Goal: Use online tool/utility: Utilize a website feature to perform a specific function

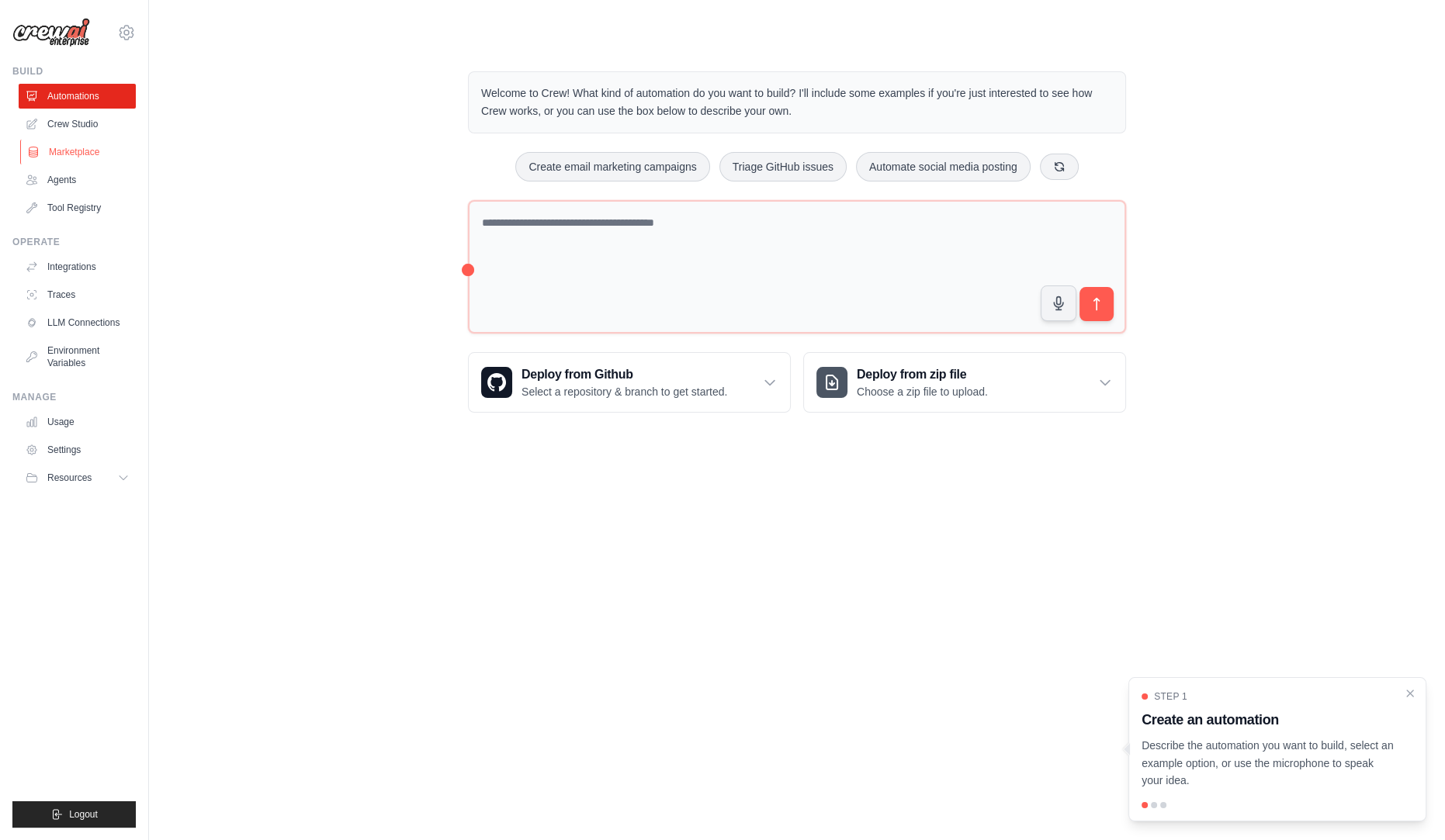
click at [66, 154] on link "Marketplace" at bounding box center [79, 151] width 117 height 24
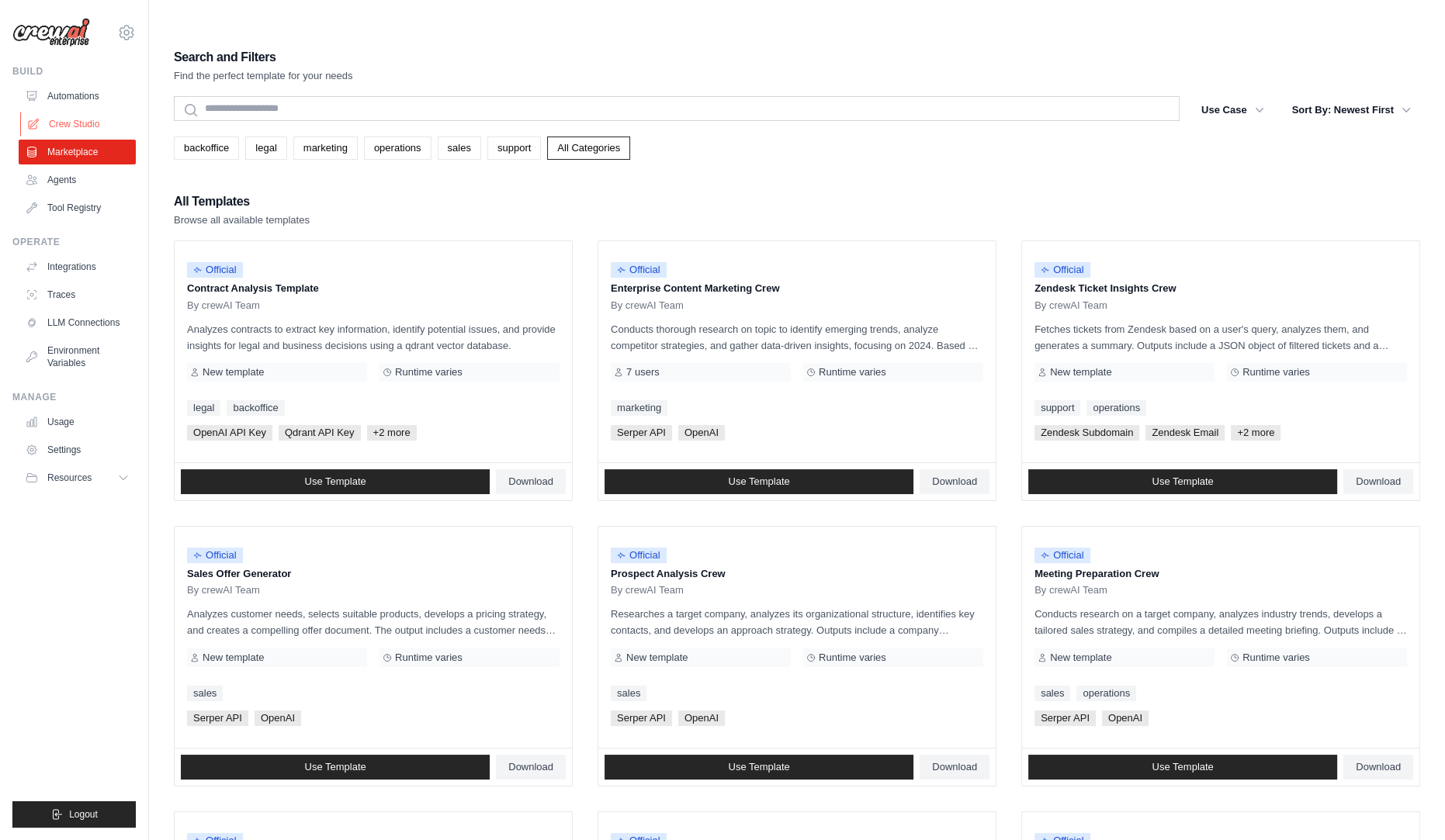
click at [68, 124] on link "Crew Studio" at bounding box center [79, 124] width 117 height 24
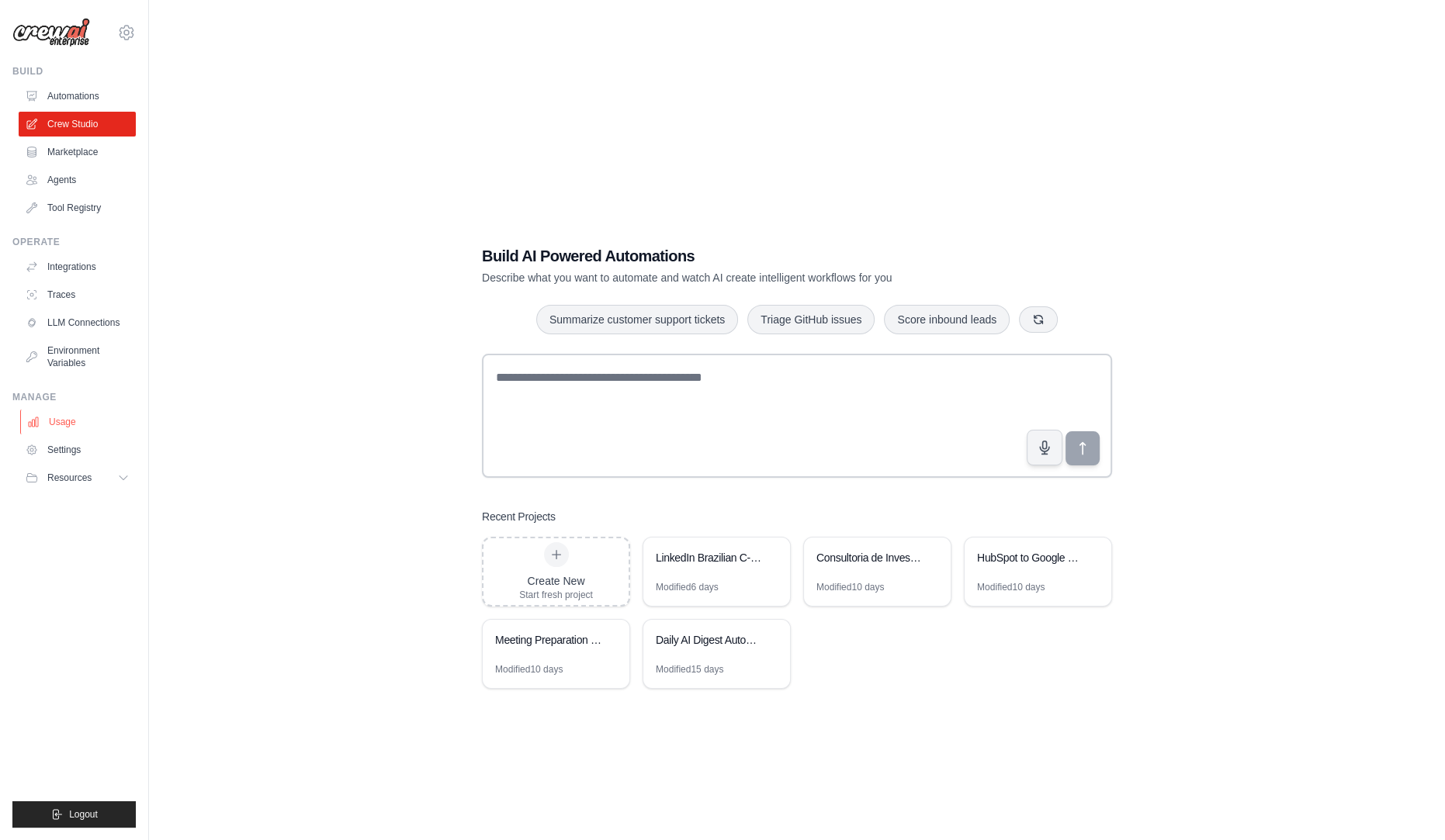
click at [63, 427] on link "Usage" at bounding box center [79, 421] width 117 height 24
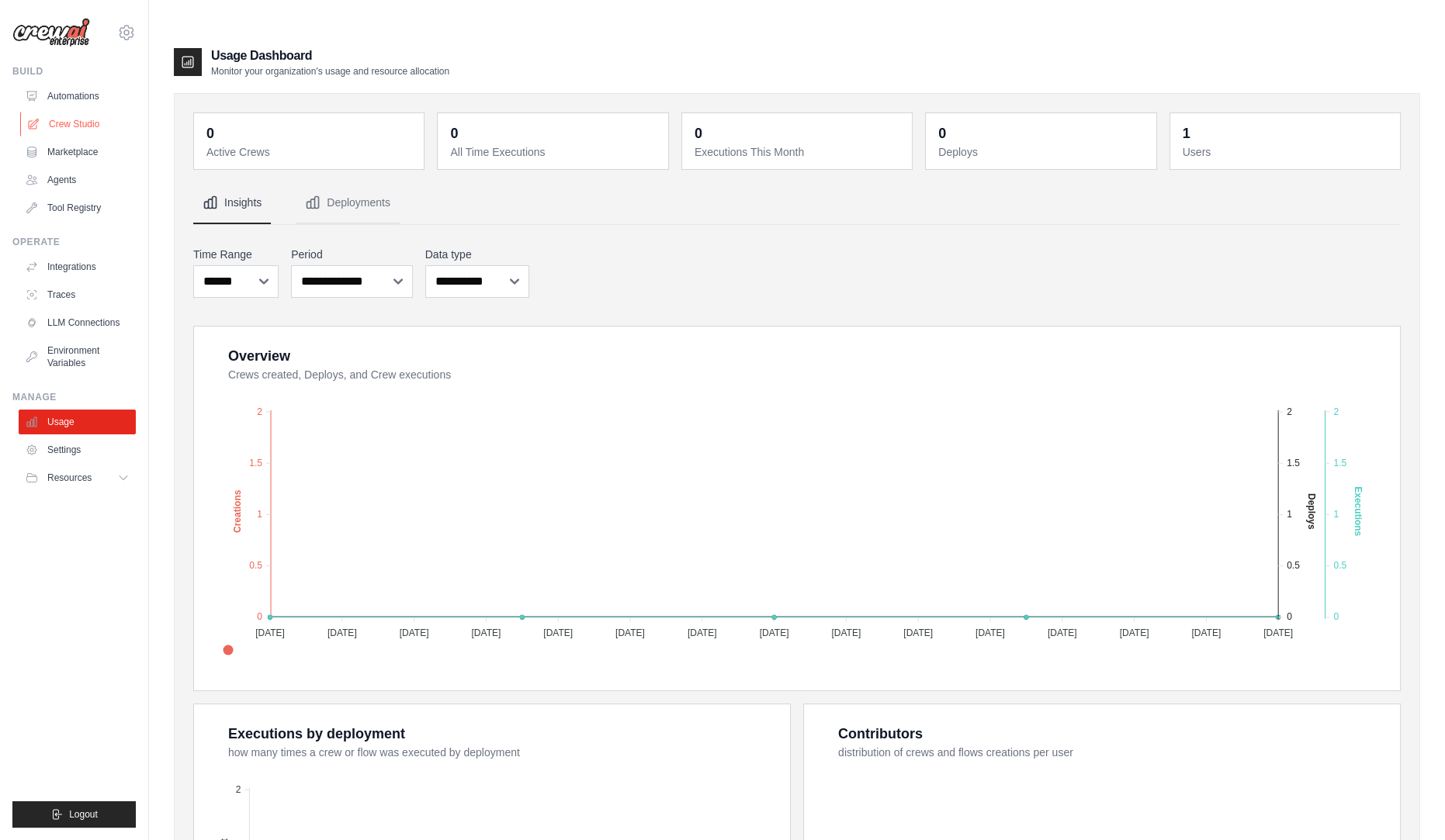
click at [72, 128] on link "Crew Studio" at bounding box center [79, 124] width 117 height 24
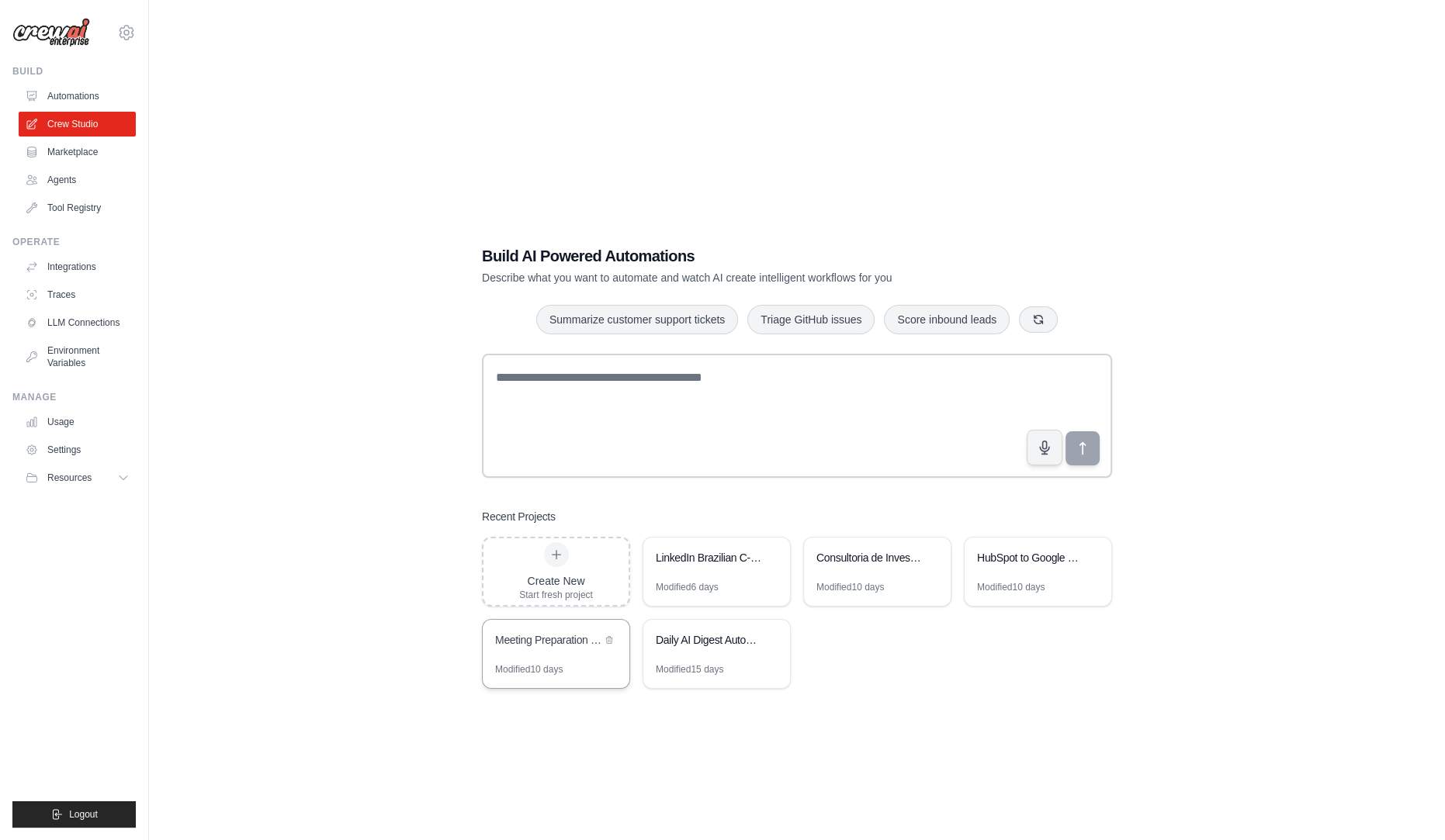
click at [602, 632] on div "Meeting Preparation for Agentic Automation Sales" at bounding box center [556, 641] width 122 height 19
click at [712, 632] on div "Daily AI Digest Automation" at bounding box center [709, 640] width 107 height 16
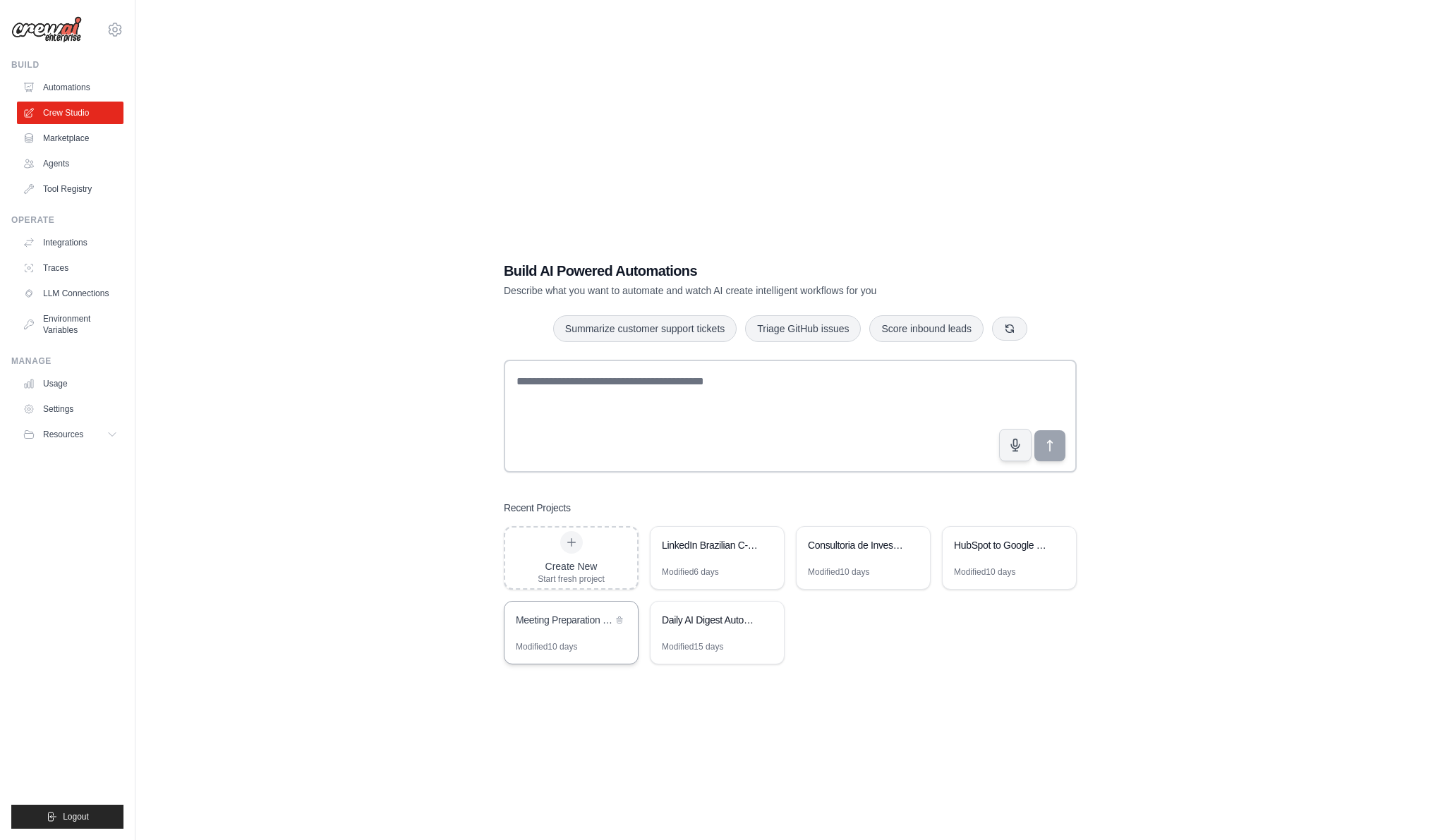
click at [589, 613] on div "Meeting Preparation for Agentic Automation Sales" at bounding box center [564, 620] width 97 height 14
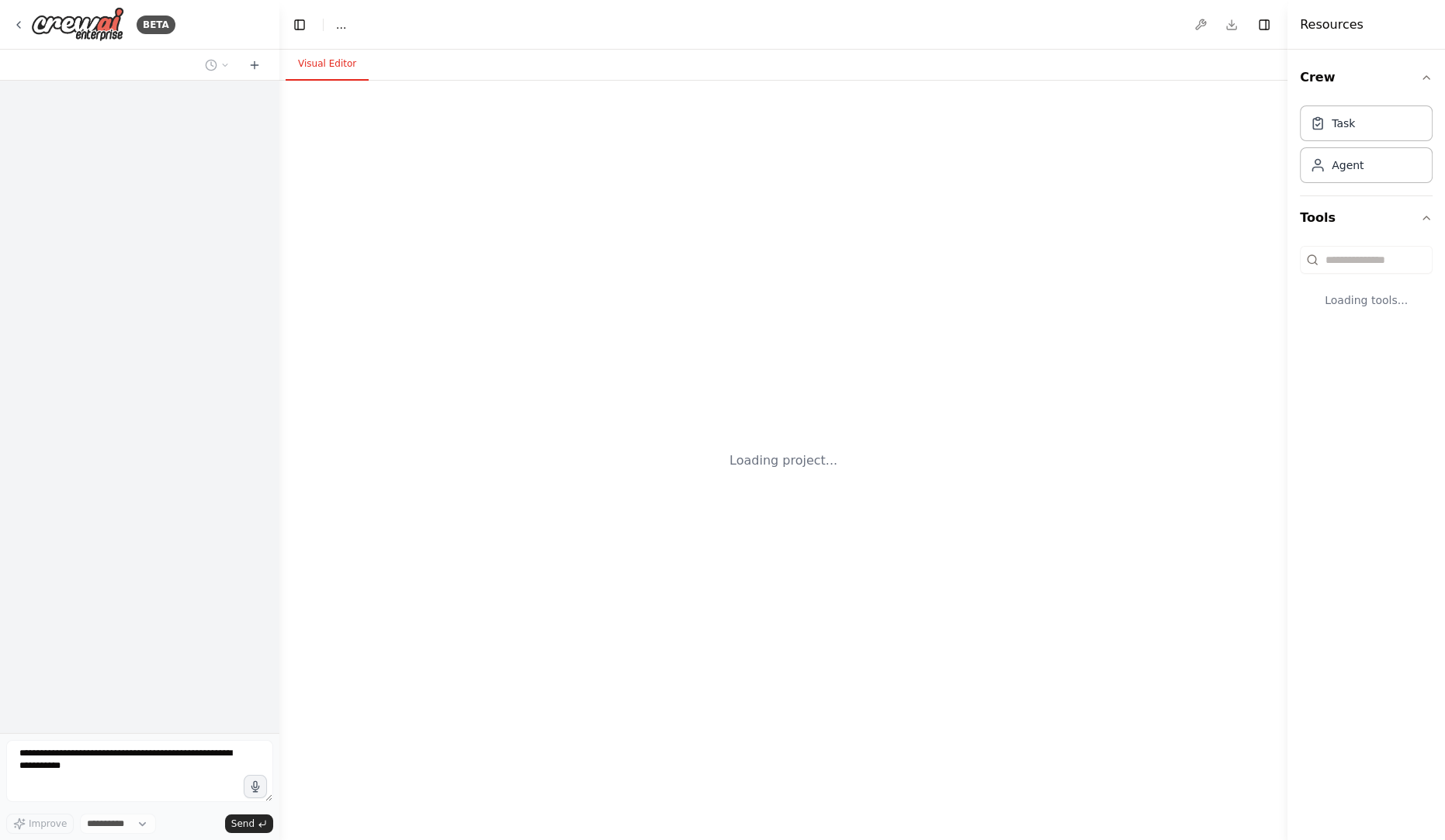
select select "****"
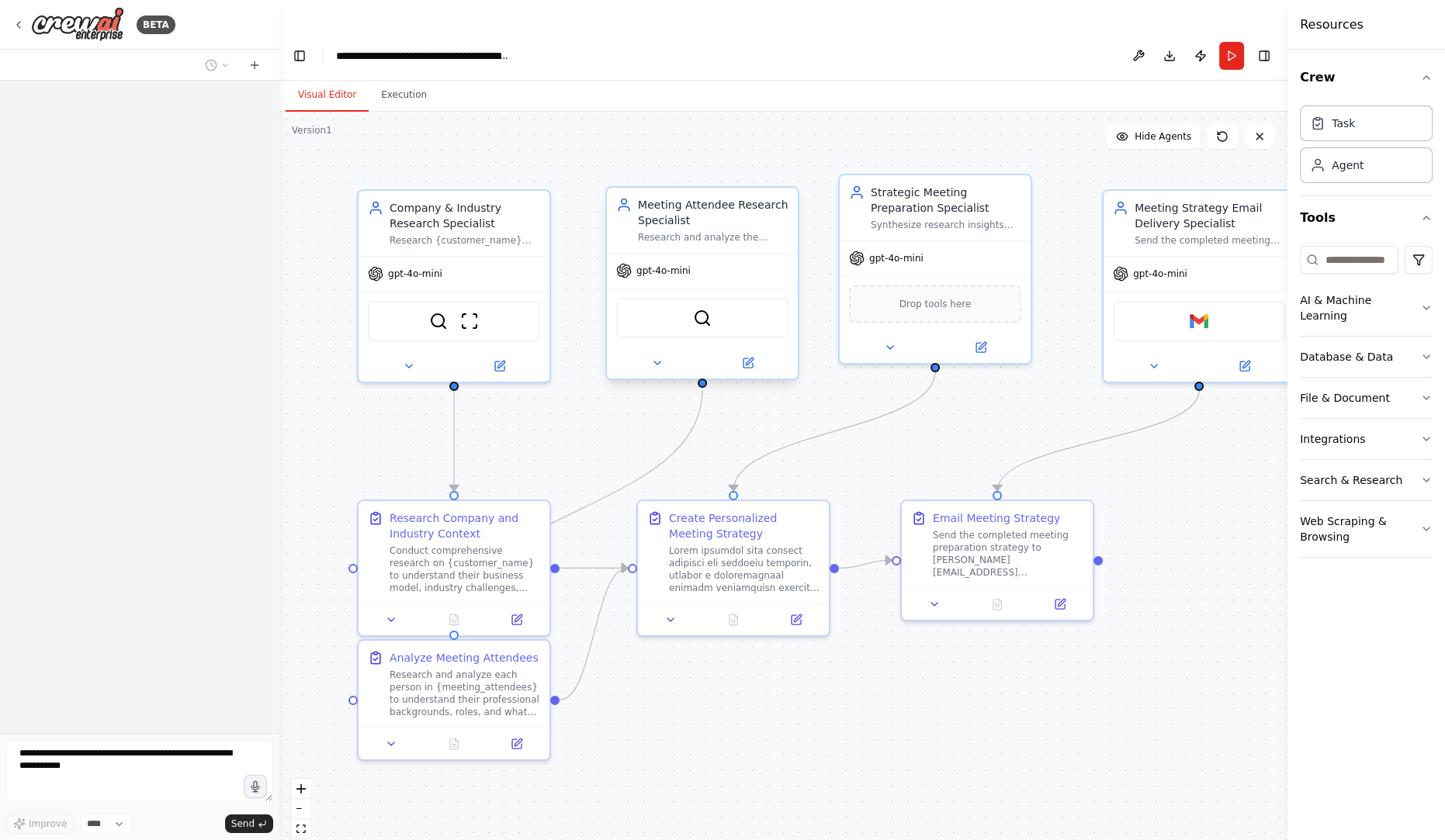
scroll to position [5452, 0]
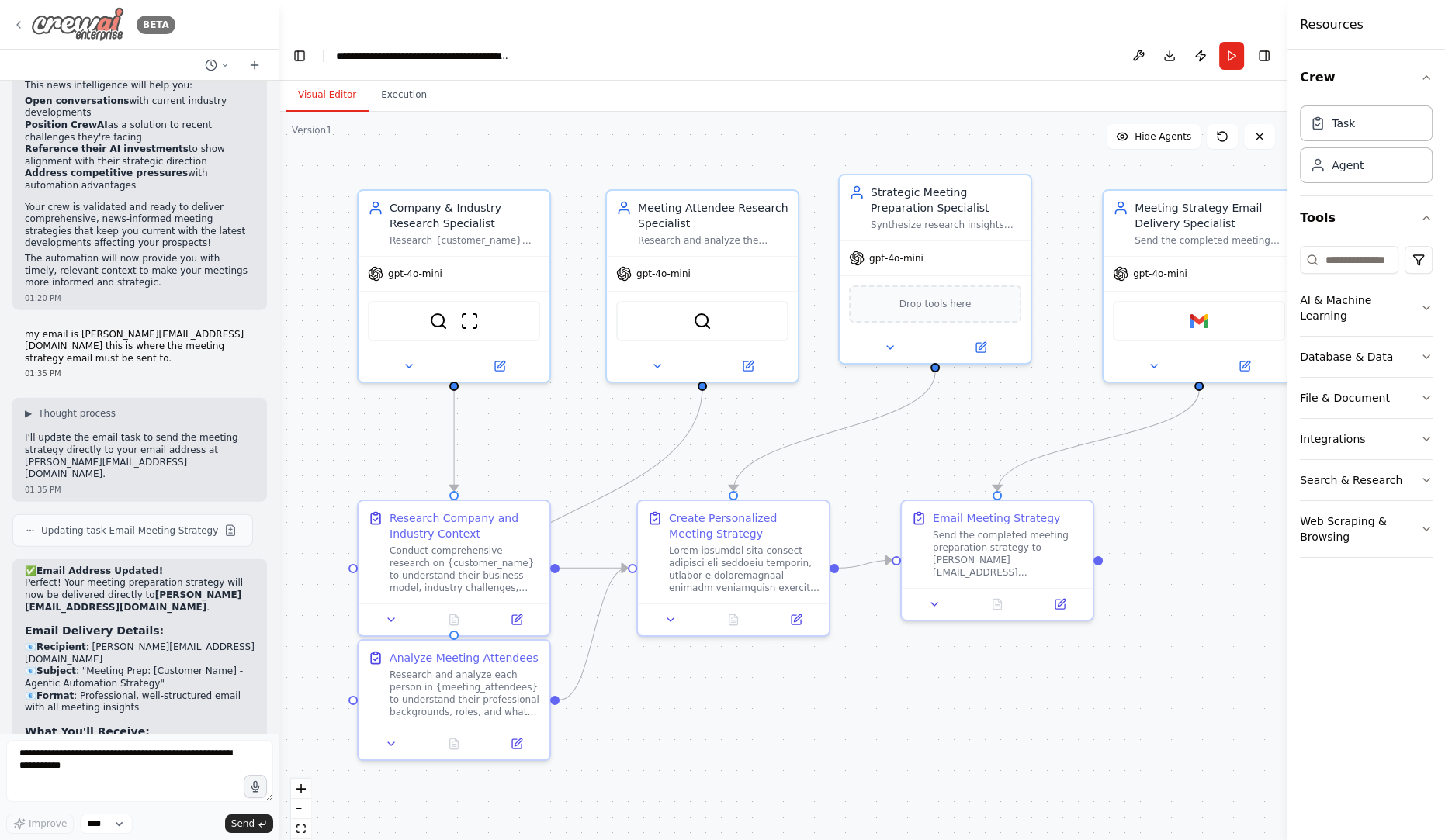
click at [16, 23] on icon at bounding box center [19, 25] width 13 height 13
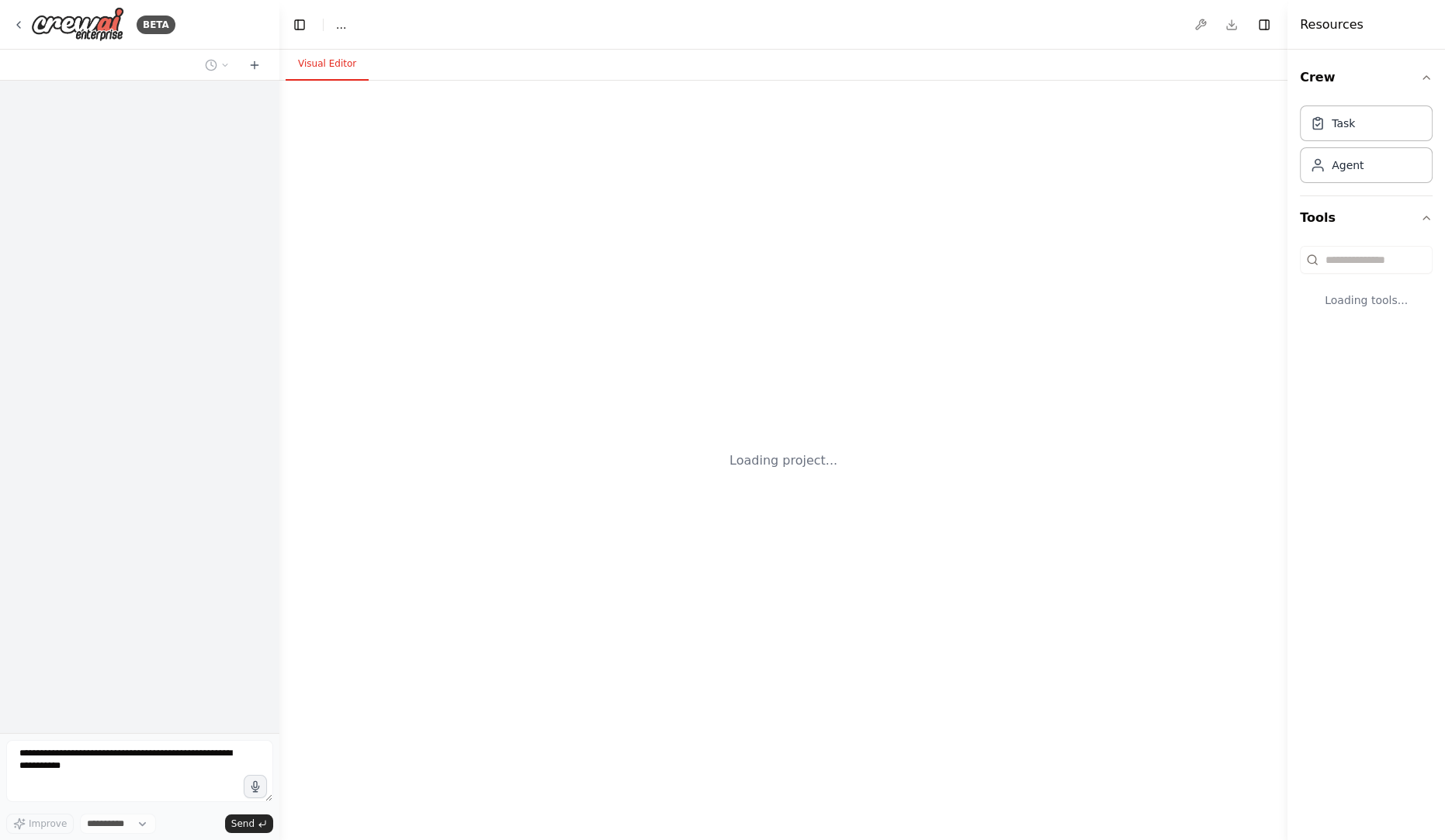
select select "****"
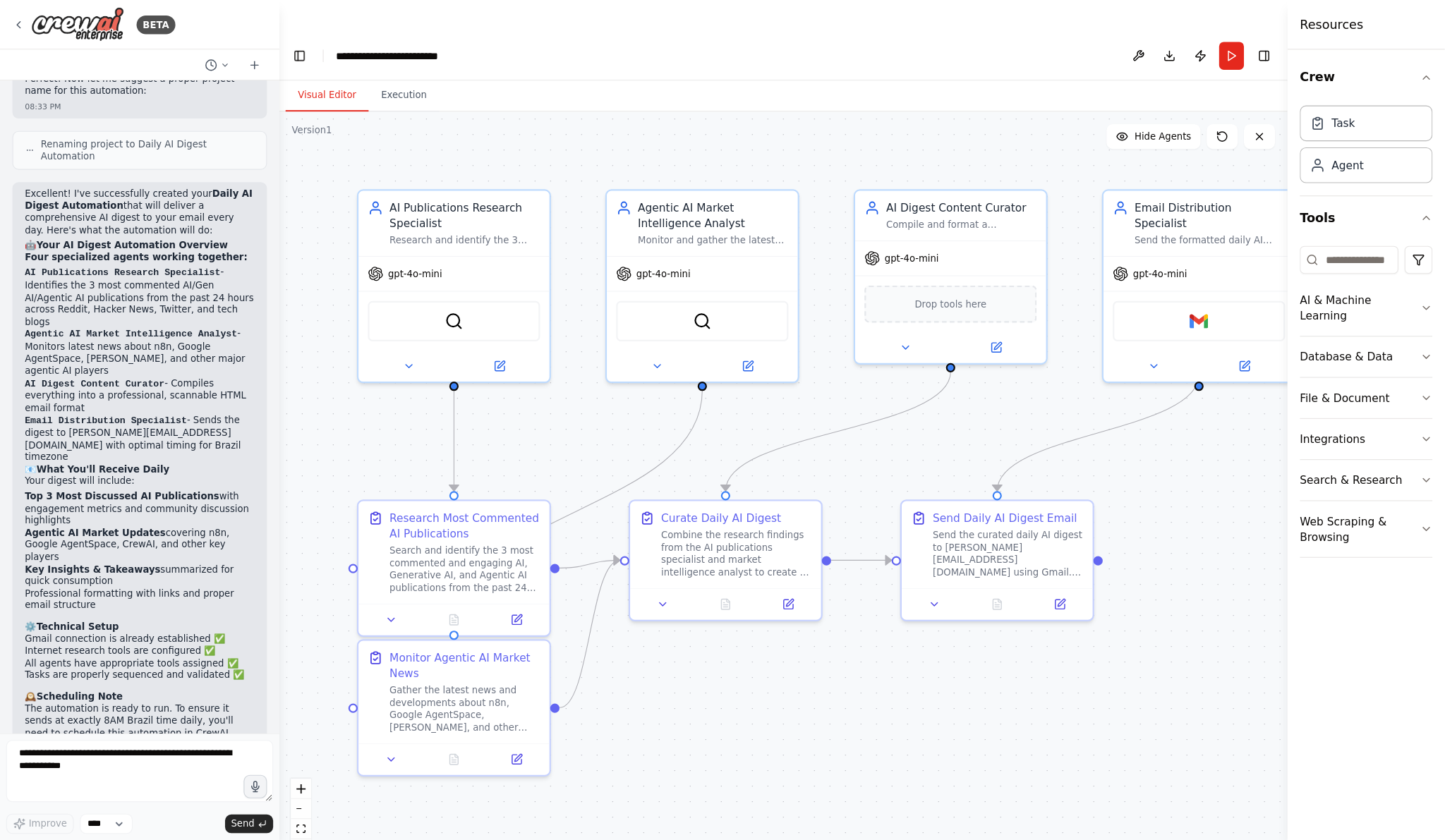
scroll to position [1110, 0]
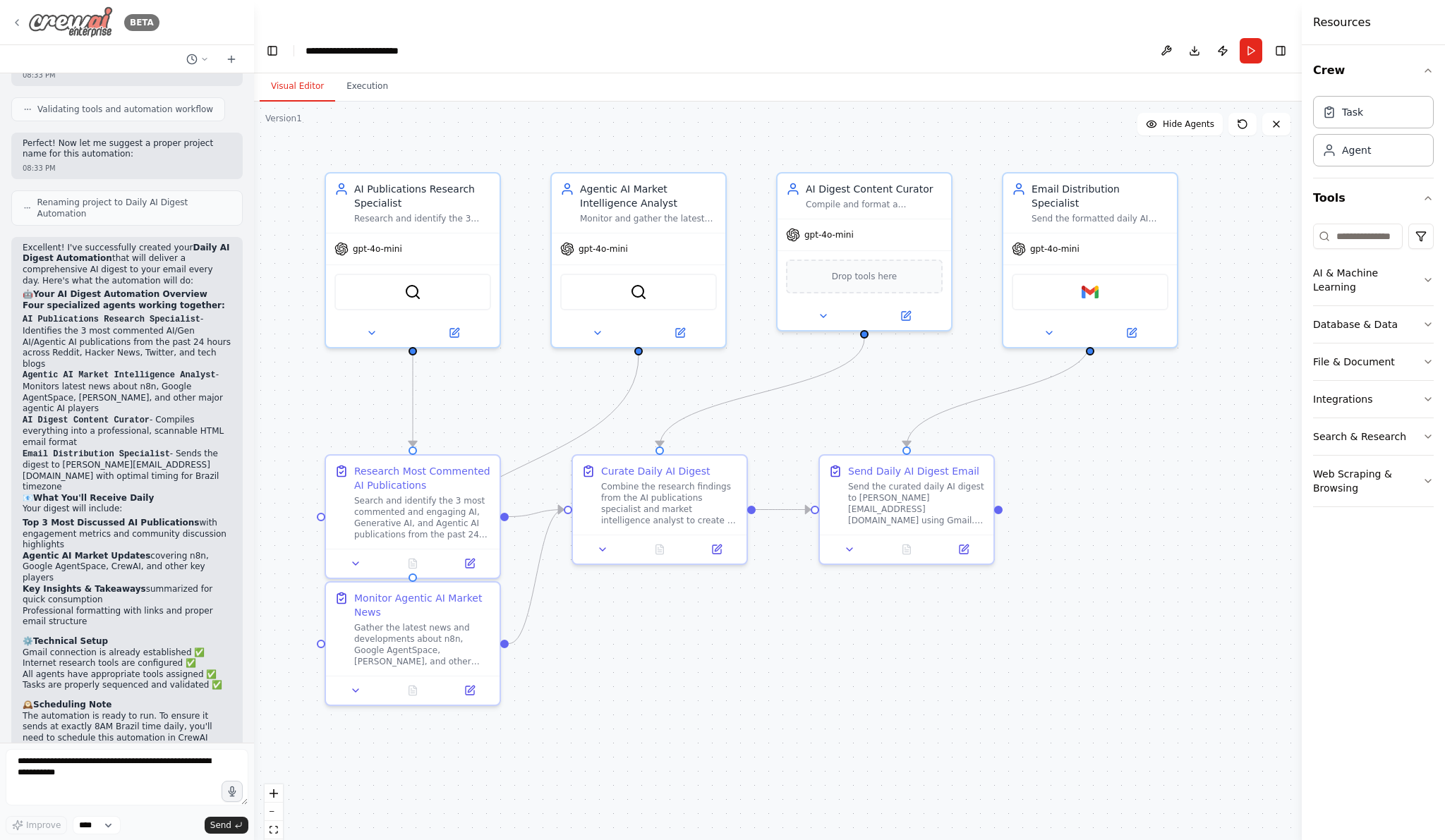
click at [19, 28] on div "BETA" at bounding box center [85, 22] width 148 height 32
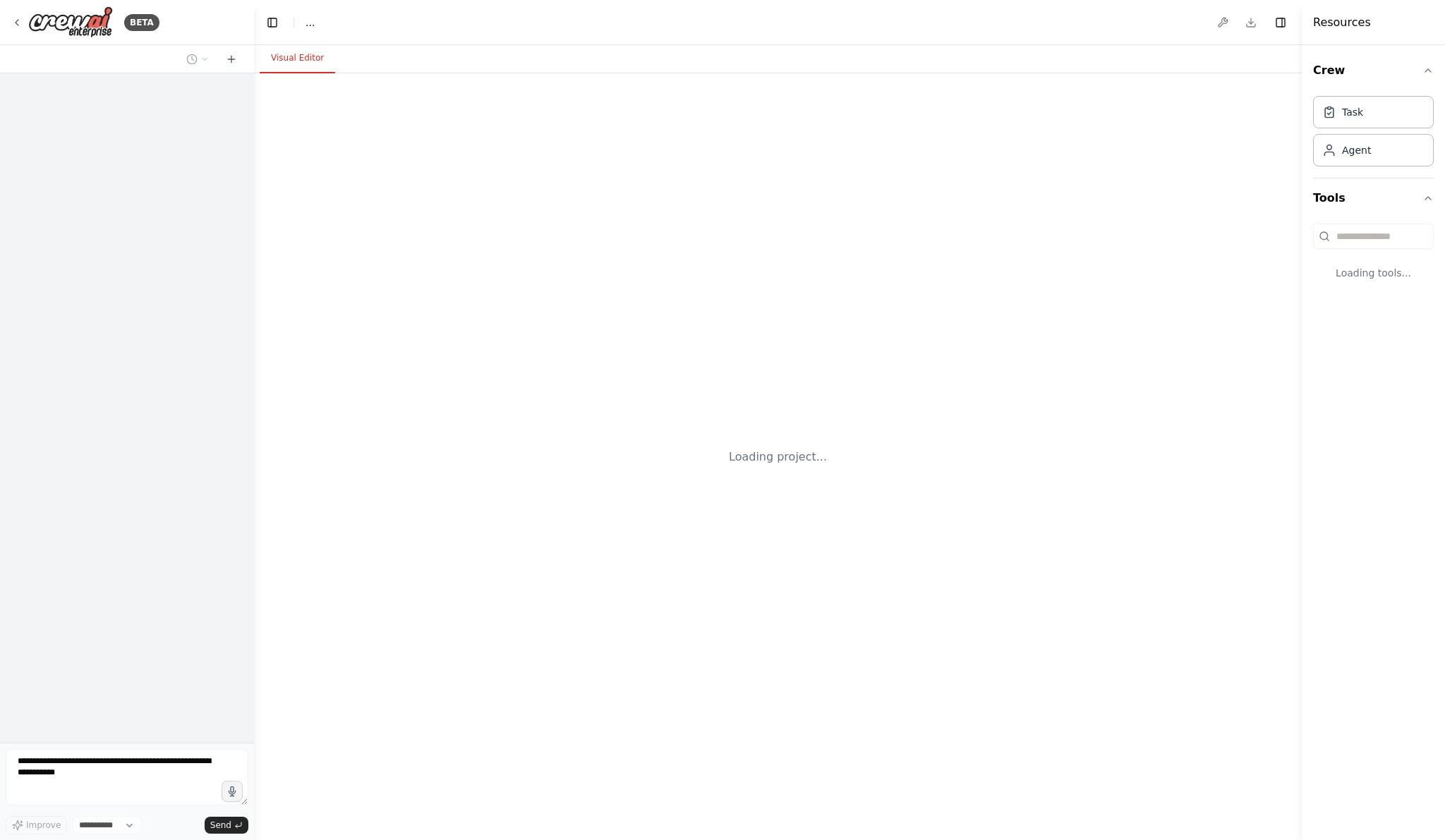
select select "****"
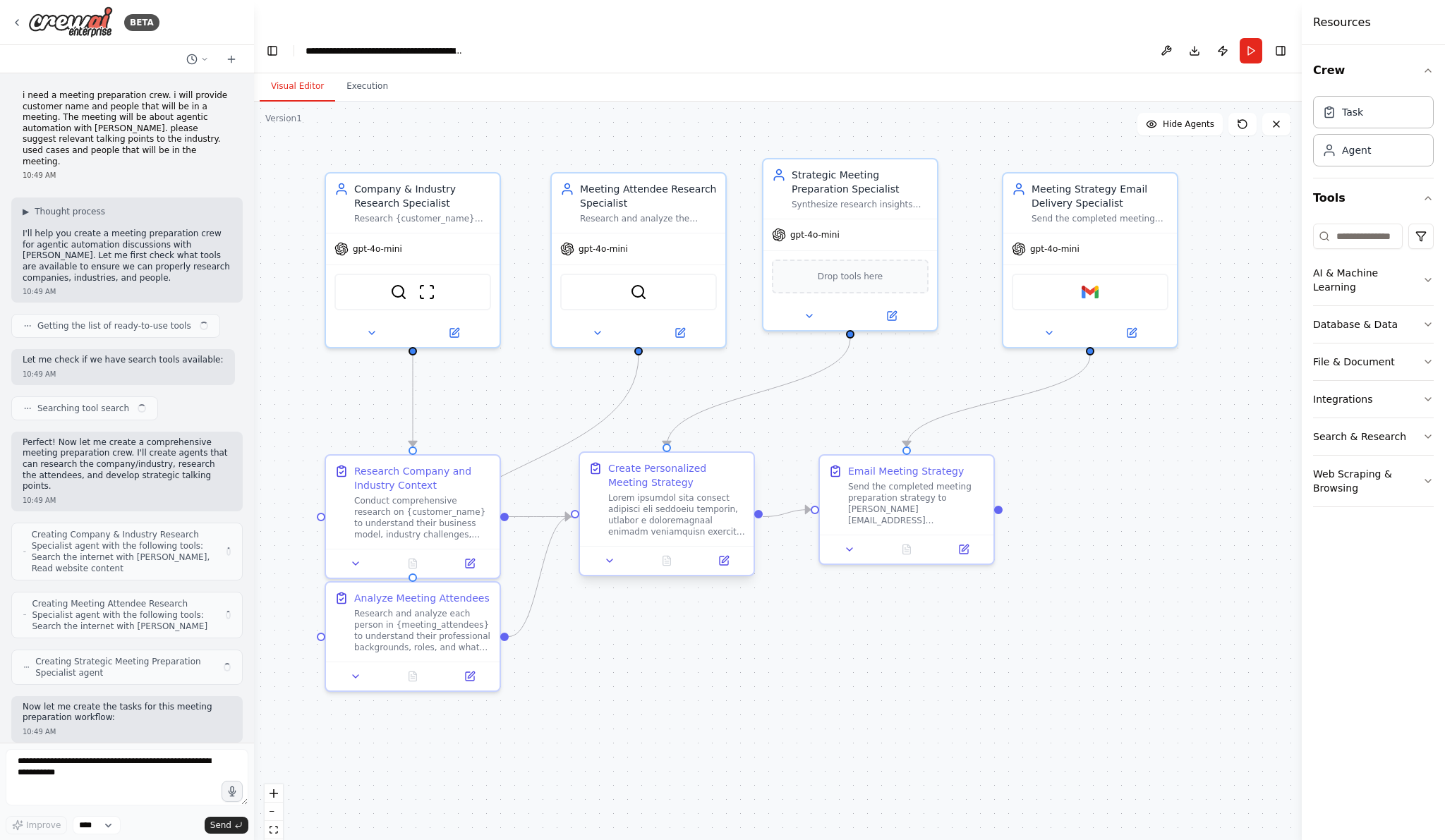
scroll to position [4890, 0]
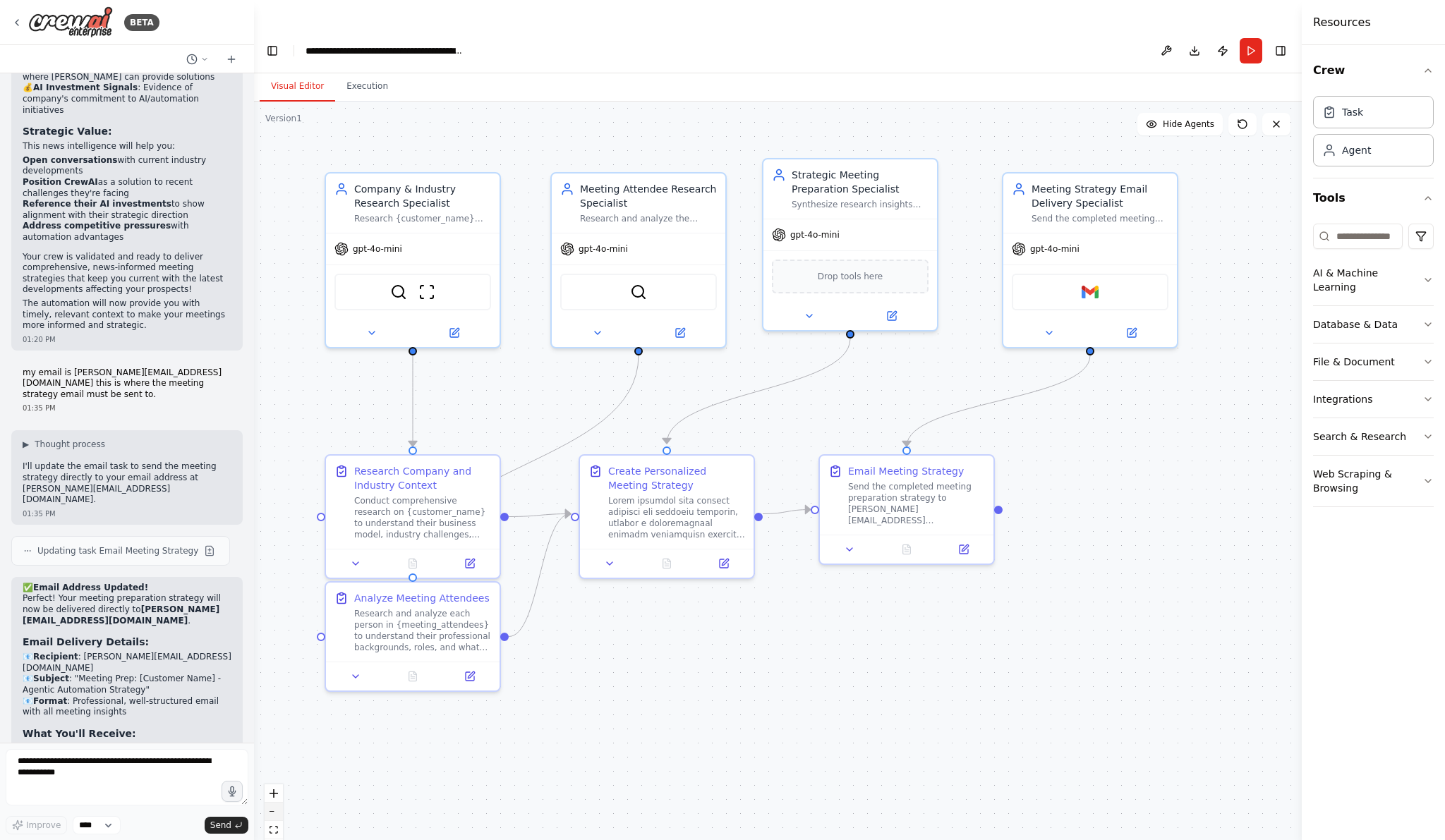
click at [276, 803] on button "zoom out" at bounding box center [274, 812] width 19 height 19
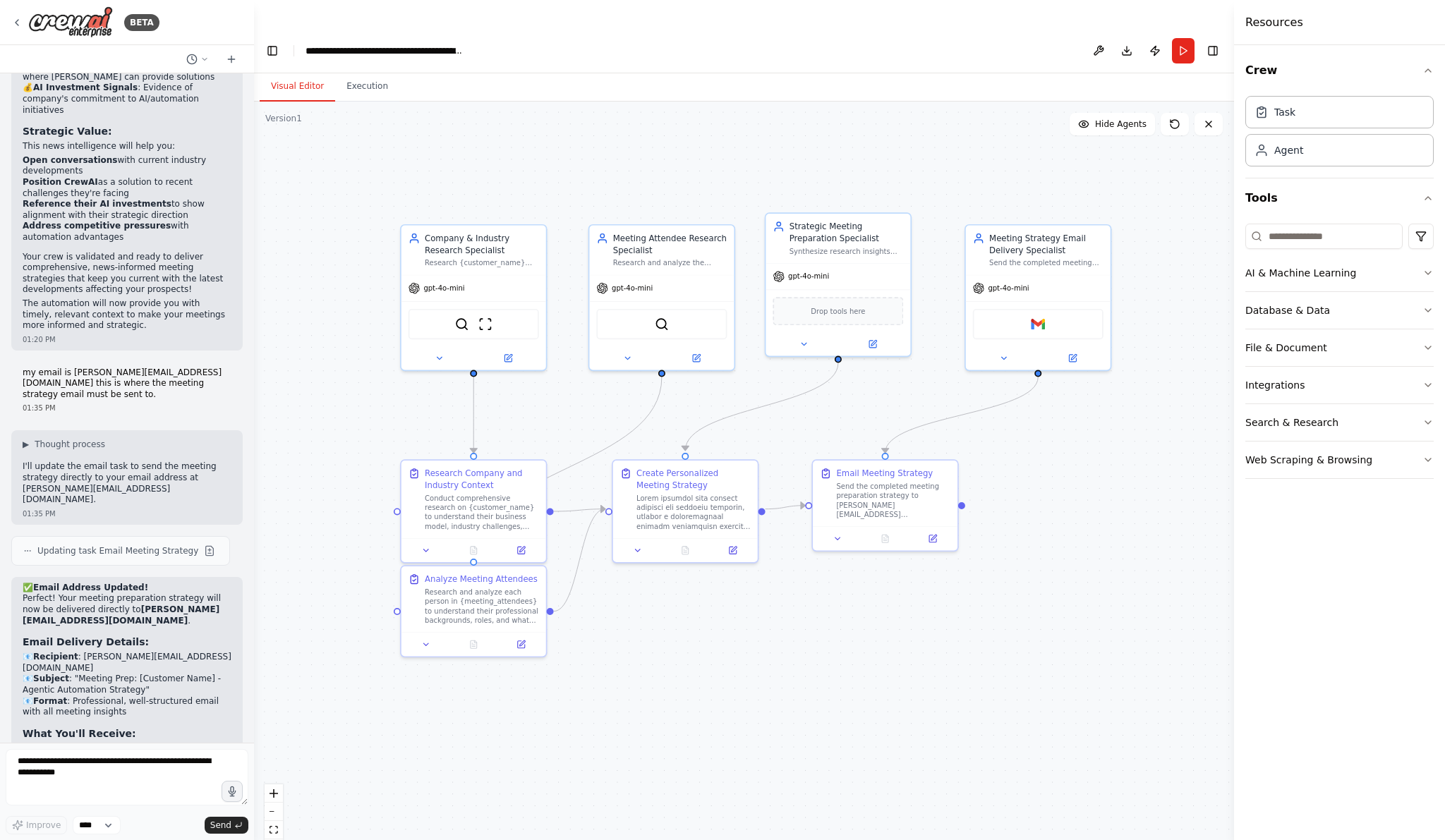
drag, startPoint x: 1303, startPoint y: 130, endPoint x: 1231, endPoint y: 147, distance: 74.0
click at [1234, 147] on div "Resources Crew Task Agent Tools AI & Machine Learning Database & Data File & Do…" at bounding box center [1340, 420] width 211 height 840
click at [271, 826] on icon "fit view" at bounding box center [274, 829] width 9 height 8
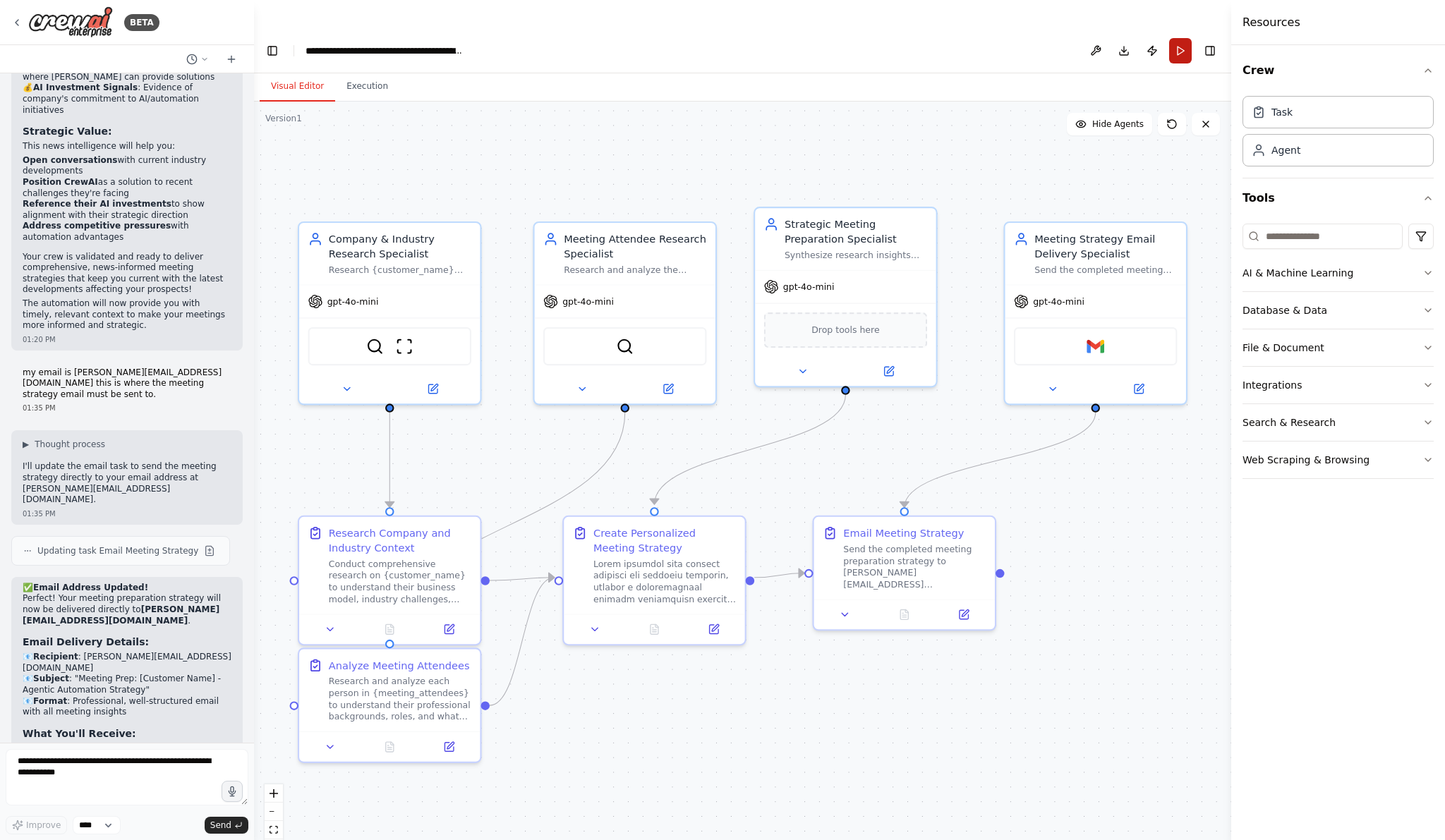
click at [1177, 38] on button "Run" at bounding box center [1180, 50] width 22 height 25
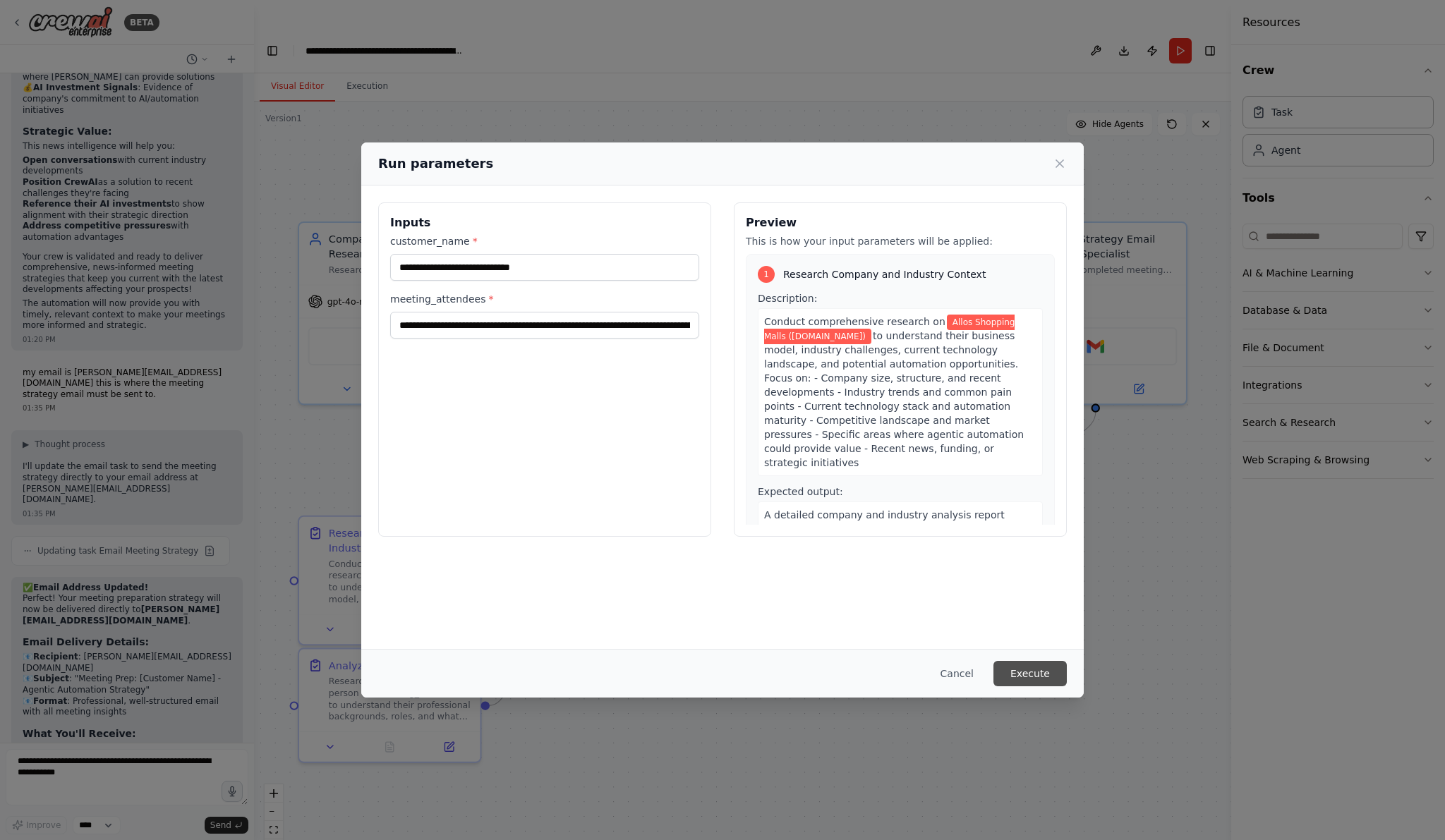
click at [1032, 680] on button "Execute" at bounding box center [1030, 673] width 73 height 25
